Goal: Transaction & Acquisition: Download file/media

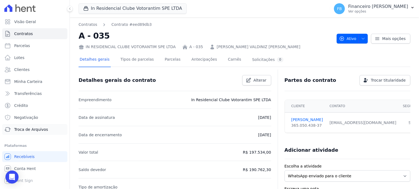
click at [41, 130] on span "Troca de Arquivos" at bounding box center [31, 129] width 34 height 5
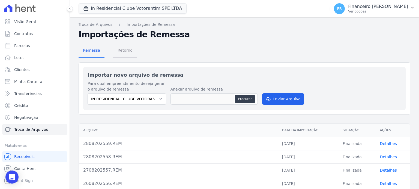
click at [129, 52] on span "Retorno" at bounding box center [125, 50] width 22 height 11
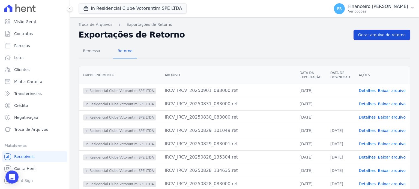
click at [400, 36] on span "Gerar arquivo de retorno" at bounding box center [381, 34] width 47 height 5
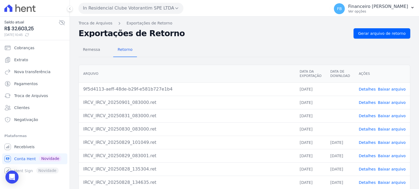
scroll to position [27, 0]
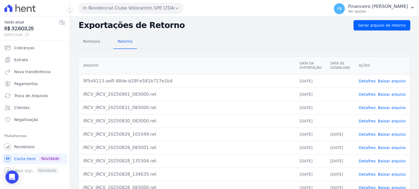
click at [388, 119] on link "Baixar arquivo" at bounding box center [391, 121] width 28 height 4
click at [396, 107] on link "Baixar arquivo" at bounding box center [391, 108] width 28 height 4
click at [397, 94] on link "Baixar arquivo" at bounding box center [391, 94] width 28 height 4
click at [394, 79] on link "Baixar arquivo" at bounding box center [391, 81] width 28 height 4
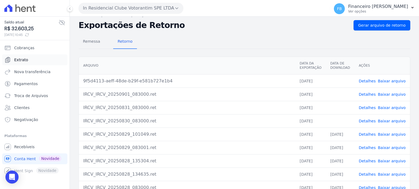
click at [35, 61] on link "Extrato" at bounding box center [34, 60] width 65 height 11
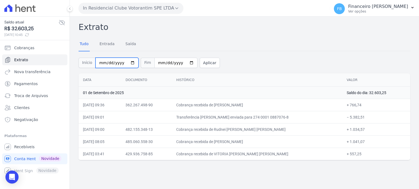
click at [128, 60] on input "[DATE]" at bounding box center [116, 63] width 43 height 10
type input "[DATE]"
click at [201, 62] on button "Aplicar" at bounding box center [210, 63] width 20 height 10
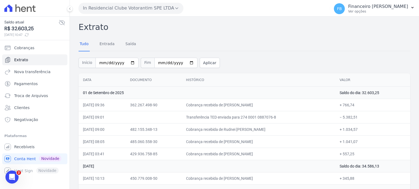
scroll to position [8, 0]
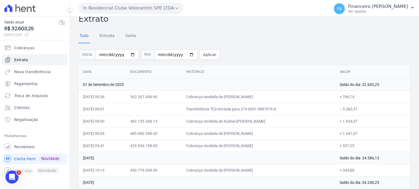
drag, startPoint x: 84, startPoint y: 79, endPoint x: 168, endPoint y: 186, distance: 135.9
click at [249, 75] on th "Histórico" at bounding box center [258, 71] width 153 height 13
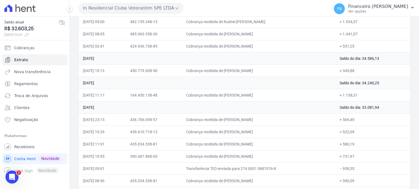
scroll to position [158, 0]
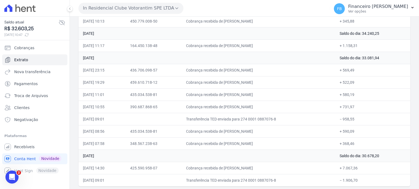
drag, startPoint x: 84, startPoint y: 70, endPoint x: 402, endPoint y: 181, distance: 337.2
click at [402, 181] on table "Data Documento Histórico Valor 01 de Setembro de 2025 Saldo do dia: 32.603,25 0…" at bounding box center [243, 51] width 331 height 271
click at [141, 10] on button "In Residencial Clube Votorantim SPE LTDA" at bounding box center [130, 8] width 105 height 11
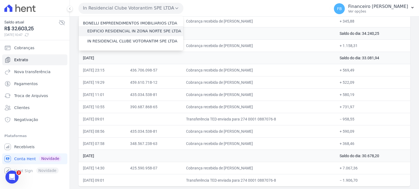
click at [140, 31] on label "EDIFICIO RESIDENCIAL IN ZONA NORTE SPE LTDA" at bounding box center [134, 31] width 94 height 6
click at [0, 0] on input "EDIFICIO RESIDENCIAL IN ZONA NORTE SPE LTDA" at bounding box center [0, 0] width 0 height 0
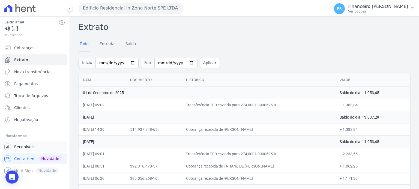
click at [36, 149] on link "Recebíveis" at bounding box center [34, 147] width 65 height 11
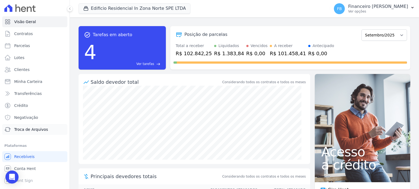
click at [45, 131] on span "Troca de Arquivos" at bounding box center [31, 129] width 34 height 5
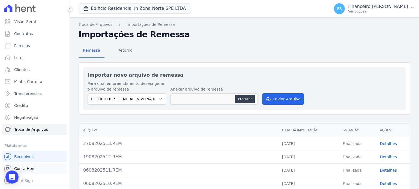
click at [37, 168] on link "Conta Hent" at bounding box center [34, 169] width 65 height 11
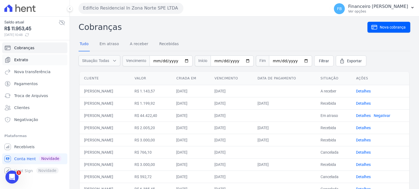
click at [39, 63] on link "Extrato" at bounding box center [34, 60] width 65 height 11
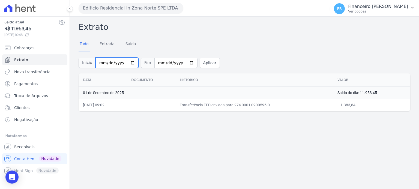
click at [129, 62] on input "[DATE]" at bounding box center [116, 63] width 43 height 10
type input "[DATE]"
click at [204, 64] on button "Aplicar" at bounding box center [210, 63] width 20 height 10
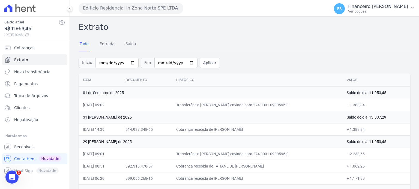
scroll to position [23, 0]
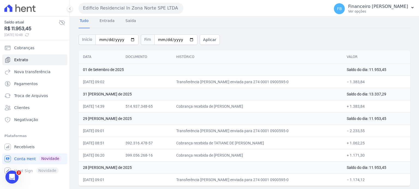
drag, startPoint x: 82, startPoint y: 79, endPoint x: 377, endPoint y: 179, distance: 311.7
click at [376, 179] on table "Data Documento Histórico Valor 01 de Setembro de 2025 Saldo do dia: 11.953,45 0…" at bounding box center [243, 118] width 331 height 136
click at [31, 147] on span "Recebíveis" at bounding box center [24, 146] width 20 height 5
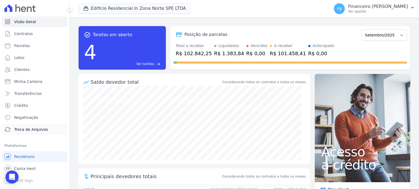
click at [44, 130] on span "Troca de Arquivos" at bounding box center [31, 129] width 34 height 5
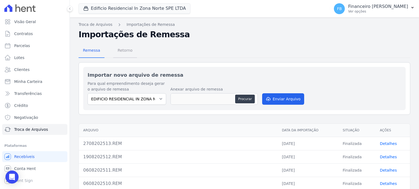
click at [128, 52] on span "Retorno" at bounding box center [125, 50] width 22 height 11
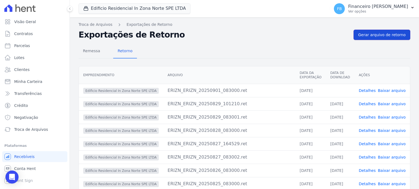
click at [377, 34] on span "Gerar arquivo de retorno" at bounding box center [381, 34] width 47 height 5
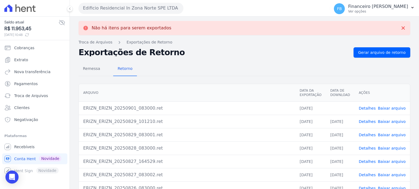
click at [399, 108] on link "Baixar arquivo" at bounding box center [391, 108] width 28 height 4
